Goal: Complete application form

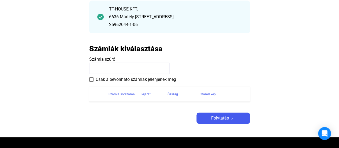
scroll to position [80, 0]
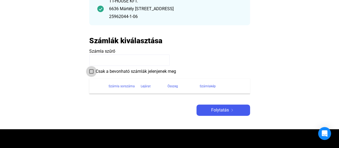
click at [91, 72] on span at bounding box center [91, 71] width 4 height 4
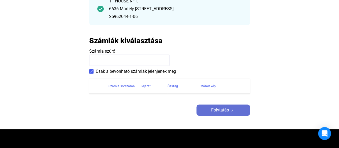
click at [231, 108] on div "Folytatás" at bounding box center [223, 110] width 50 height 6
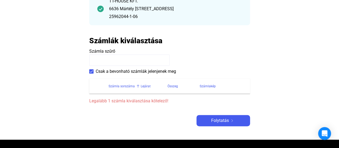
click at [128, 85] on div "Számla sorszáma" at bounding box center [121, 86] width 26 height 6
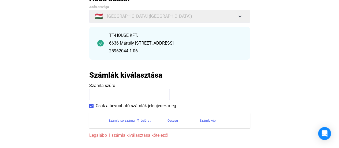
scroll to position [54, 0]
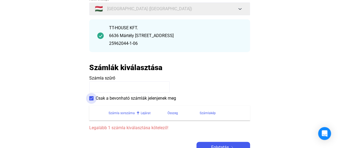
click at [92, 98] on span at bounding box center [91, 98] width 4 height 4
click at [78, 99] on main "Automatikusan mentve Adós adatai Adós országa 🇭🇺 [GEOGRAPHIC_DATA] ([GEOGRAPHIC…" at bounding box center [169, 76] width 339 height 179
click at [126, 37] on div "6636 Mártély [STREET_ADDRESS]" at bounding box center [175, 35] width 133 height 6
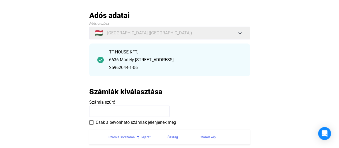
scroll to position [0, 0]
